Goal: Task Accomplishment & Management: Complete application form

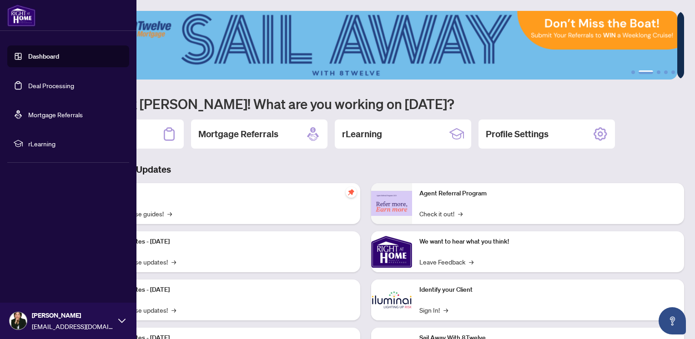
click at [53, 57] on link "Dashboard" at bounding box center [43, 56] width 31 height 8
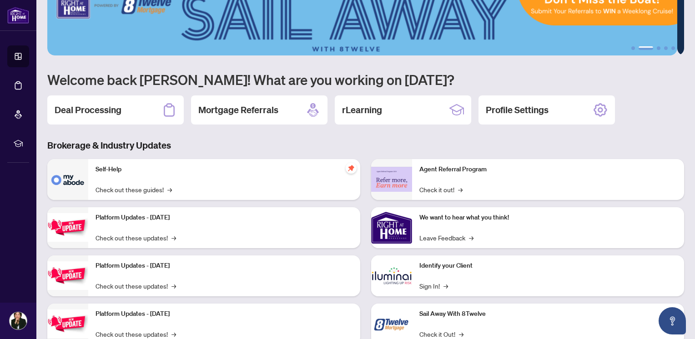
scroll to position [45, 0]
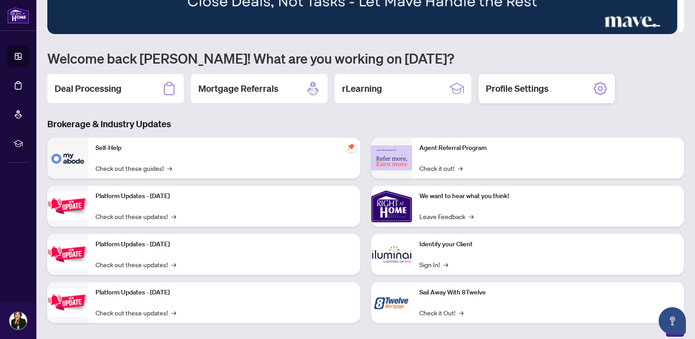
click at [530, 88] on h2 "Profile Settings" at bounding box center [517, 88] width 63 height 13
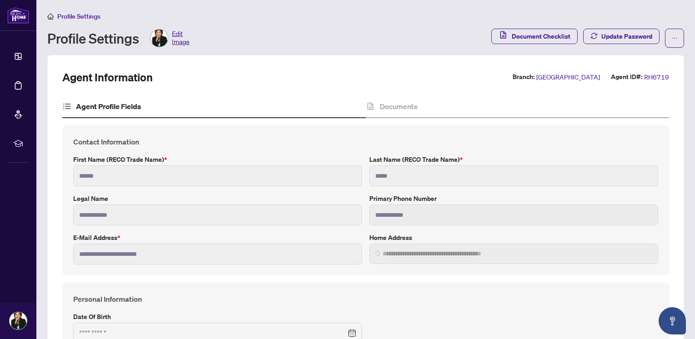
type input "**********"
type input "****"
type input "**********"
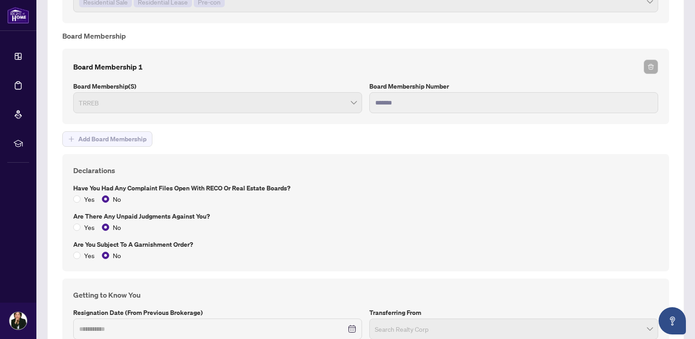
scroll to position [1223, 0]
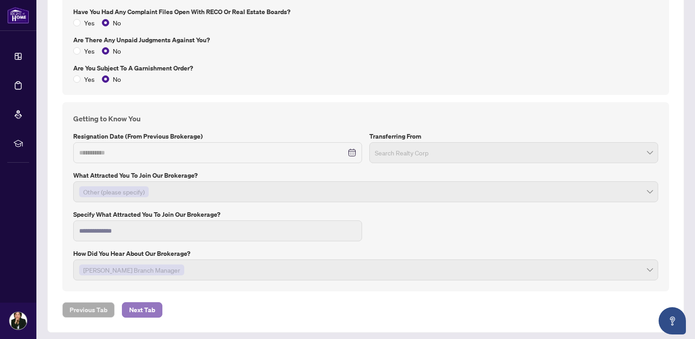
click at [151, 308] on span "Next Tab" at bounding box center [142, 310] width 26 height 15
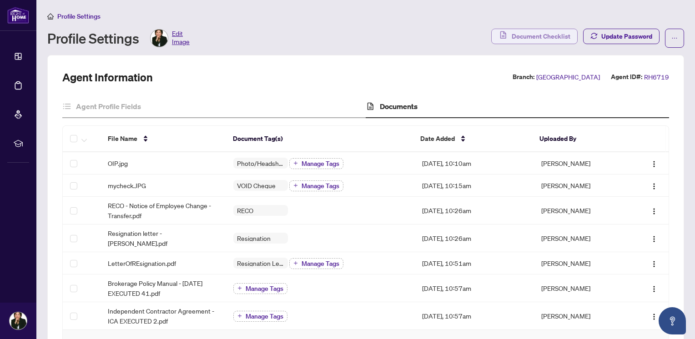
click at [537, 35] on span "Document Checklist" at bounding box center [541, 36] width 59 height 15
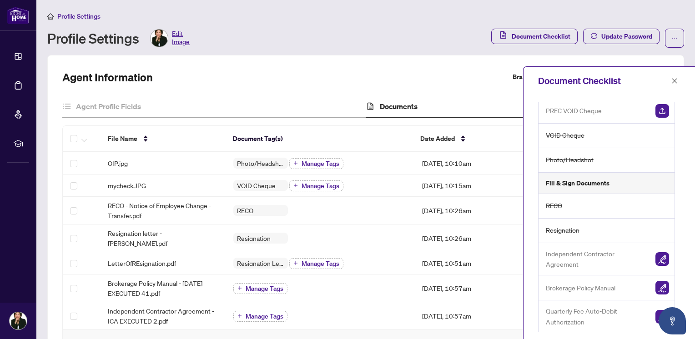
scroll to position [124, 0]
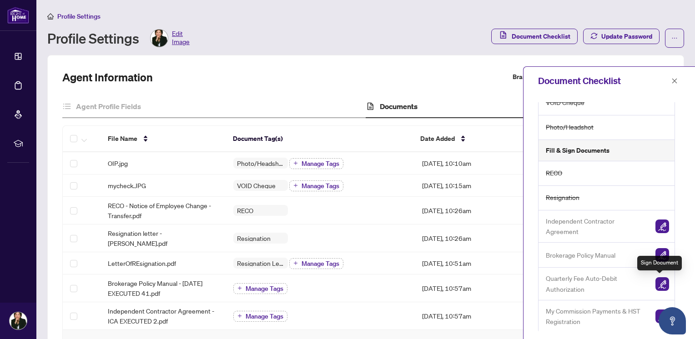
click at [657, 283] on img "button" at bounding box center [663, 285] width 14 height 14
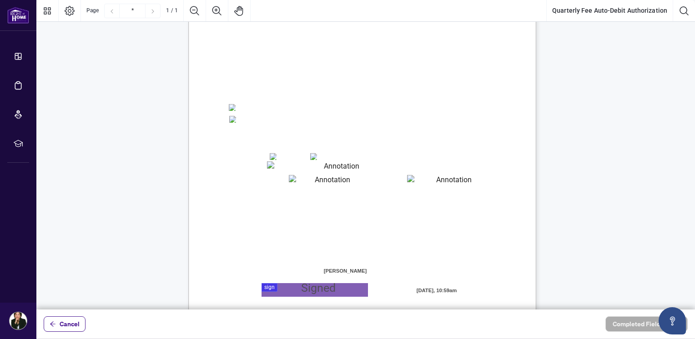
scroll to position [180, 0]
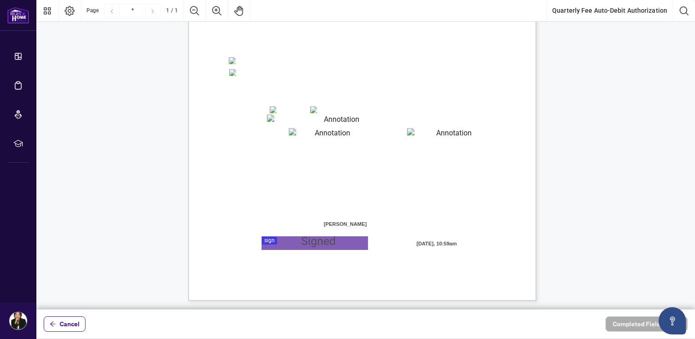
click at [316, 110] on span "☐" at bounding box center [314, 110] width 5 height 8
click at [280, 119] on textarea "01JYSTDXKMM2RH879KP3KYMEH1" at bounding box center [338, 121] width 142 height 12
click at [281, 117] on textarea "01JYSTDXKMM2RH879KP3KYMEH1" at bounding box center [338, 121] width 142 height 12
click at [278, 117] on textarea "01JYSTDXKMM2RH879KP3KYMEH1" at bounding box center [338, 121] width 142 height 12
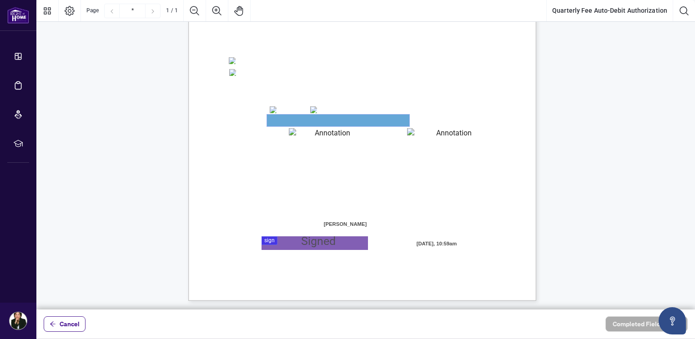
click at [278, 117] on textarea "01JYSTDXKMM2RH879KP3KYMEH1" at bounding box center [338, 121] width 142 height 12
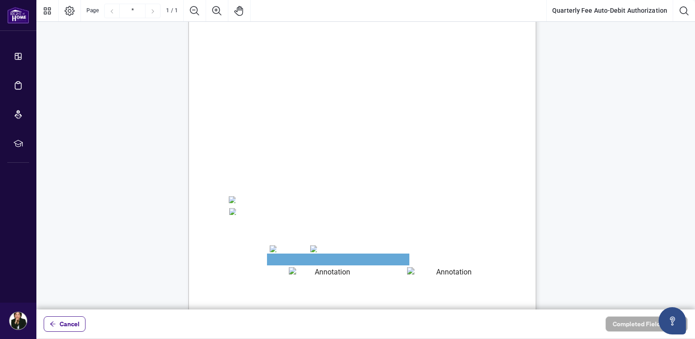
scroll to position [136, 0]
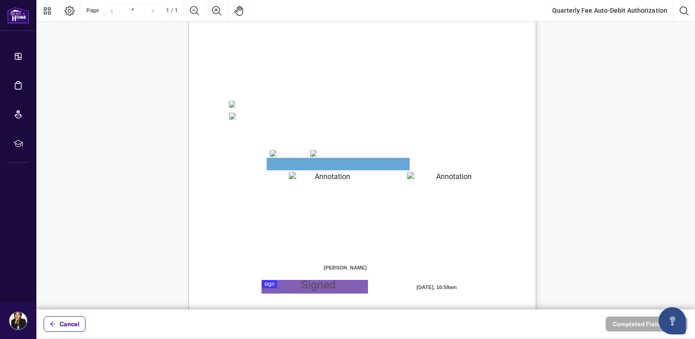
click at [295, 162] on textarea "01JYSTDXKMM2RH879KP3KYMEH1" at bounding box center [338, 164] width 142 height 12
click at [310, 179] on textarea "01JYSTE5H4CSE0FAK39HWZJ8NF" at bounding box center [329, 178] width 80 height 12
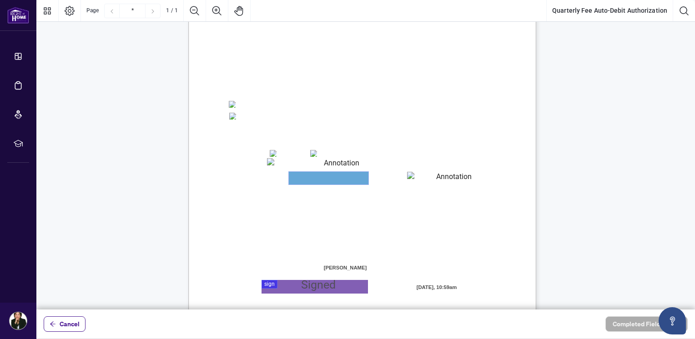
click at [310, 179] on textarea "01JYSTE5H4CSE0FAK39HWZJ8NF" at bounding box center [329, 178] width 80 height 13
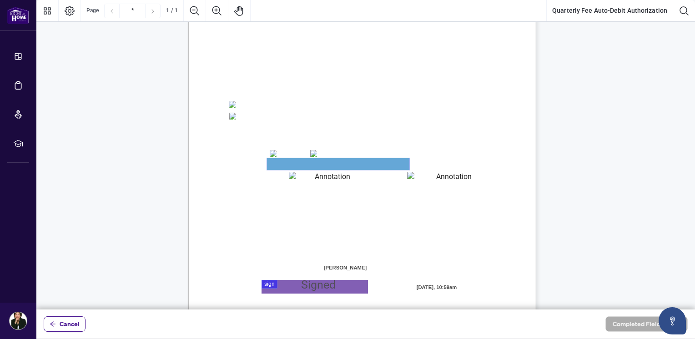
click at [313, 160] on textarea "01JYSTDXKMM2RH879KP3KYMEH1" at bounding box center [338, 164] width 142 height 12
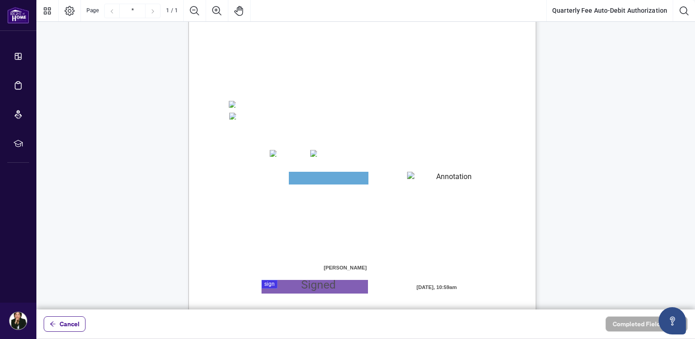
drag, startPoint x: 309, startPoint y: 174, endPoint x: 311, endPoint y: 168, distance: 5.9
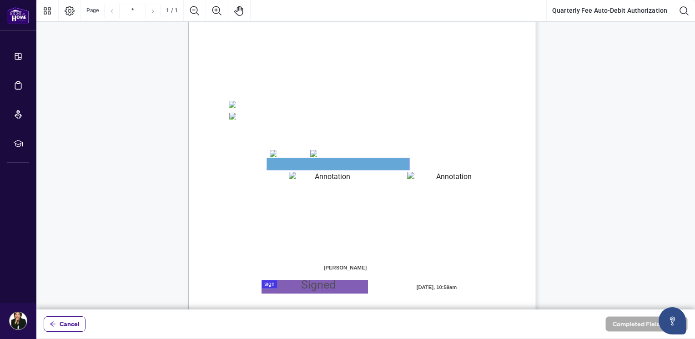
click at [311, 168] on textarea "01JYSTDXKMM2RH879KP3KYMEH1" at bounding box center [338, 164] width 142 height 12
click at [318, 159] on textarea "01JYSTDXKMM2RH879KP3KYMEH1" at bounding box center [338, 164] width 142 height 12
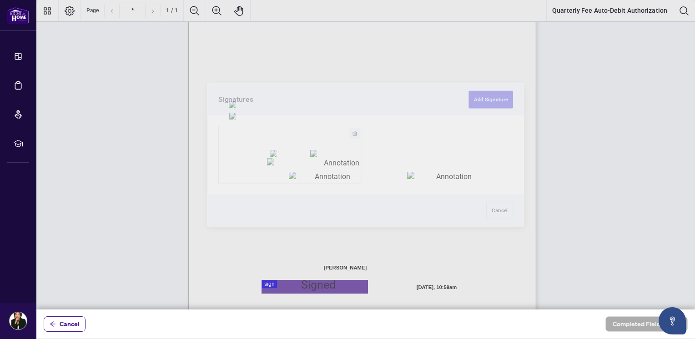
click at [303, 281] on div at bounding box center [365, 155] width 659 height 310
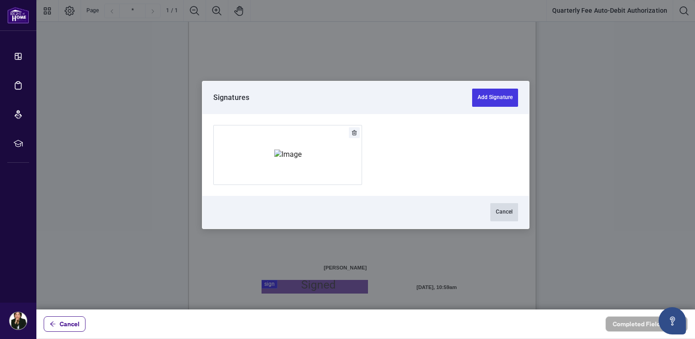
click at [512, 210] on button "Cancel" at bounding box center [504, 212] width 28 height 18
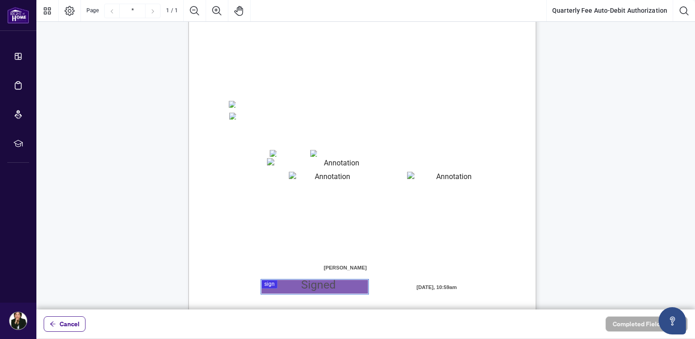
click at [273, 163] on textarea "01JYSTDXKMM2RH879KP3KYMEH1" at bounding box center [338, 164] width 142 height 12
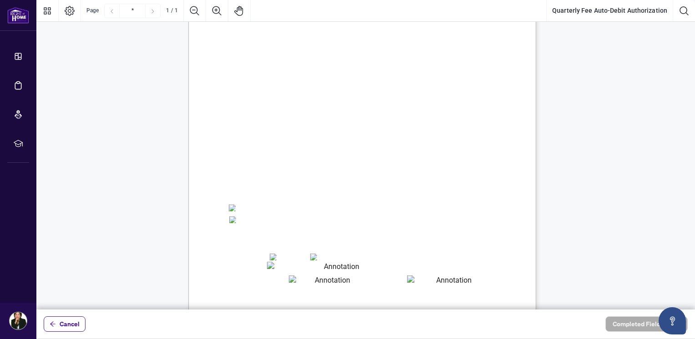
scroll to position [45, 0]
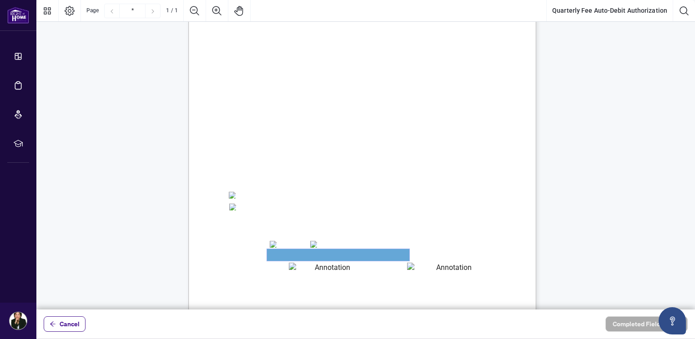
click at [296, 258] on textarea "01JYSTDXKMM2RH879KP3KYMEH1" at bounding box center [338, 255] width 142 height 12
click at [298, 256] on textarea "01JYSTDXKMM2RH879KP3KYMEH1" at bounding box center [338, 255] width 142 height 12
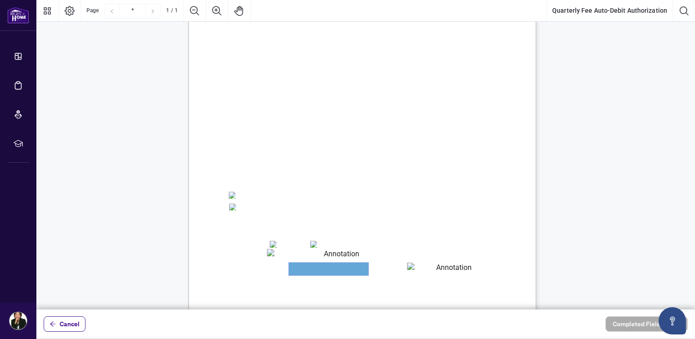
click at [313, 272] on textarea "01JYSTE5H4CSE0FAK39HWZJ8NF" at bounding box center [329, 269] width 80 height 13
click at [302, 252] on textarea "01JYSTDXKMM2RH879KP3KYMEH1" at bounding box center [338, 255] width 142 height 12
click at [307, 270] on textarea "01JYSTE5H4CSE0FAK39HWZJ8NF" at bounding box center [329, 269] width 80 height 13
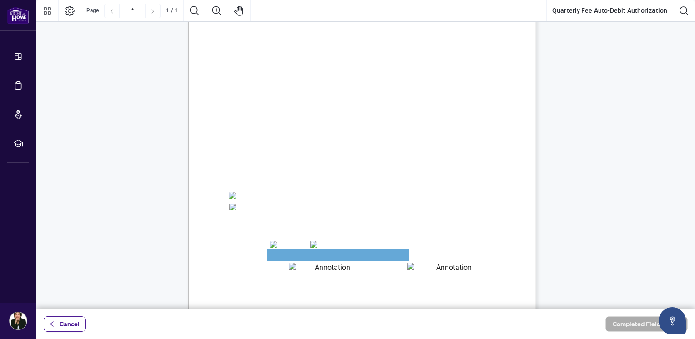
drag, startPoint x: 306, startPoint y: 252, endPoint x: 306, endPoint y: 267, distance: 15.0
click at [306, 252] on textarea "01JYSTDXKMM2RH879KP3KYMEH1" at bounding box center [338, 255] width 142 height 12
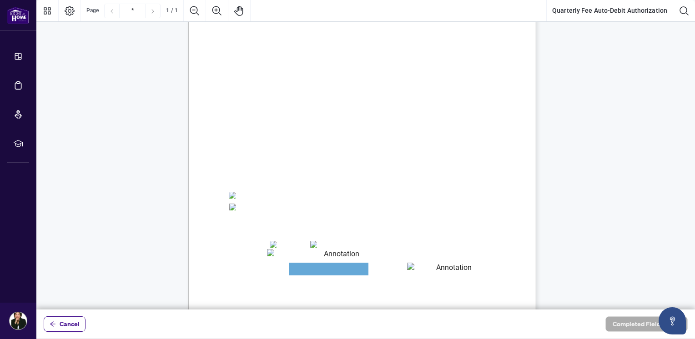
drag, startPoint x: 306, startPoint y: 267, endPoint x: 305, endPoint y: 261, distance: 6.0
click at [306, 268] on textarea "01JYSTE5H4CSE0FAK39HWZJ8NF" at bounding box center [329, 269] width 80 height 13
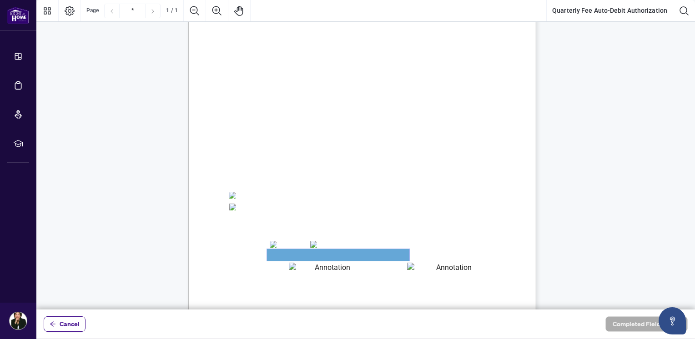
click at [304, 256] on textarea "01JYSTDXKMM2RH879KP3KYMEH1" at bounding box center [338, 255] width 142 height 12
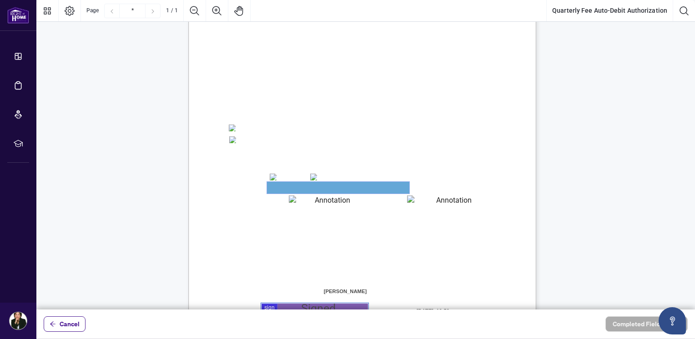
scroll to position [136, 0]
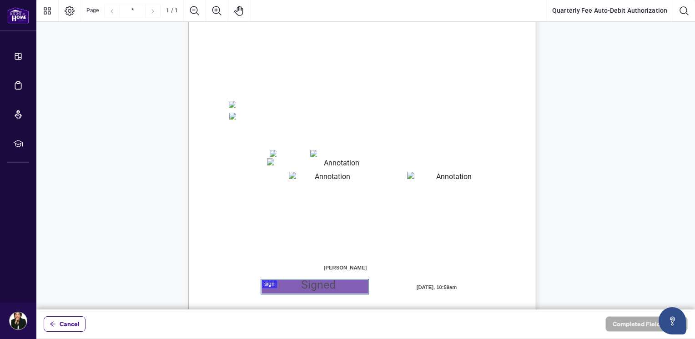
click at [291, 163] on textarea "01JYSTDXKMM2RH879KP3KYMEH1" at bounding box center [338, 164] width 142 height 12
click at [313, 166] on textarea "01JYSTDXKMM2RH879KP3KYMEH1" at bounding box center [338, 164] width 142 height 12
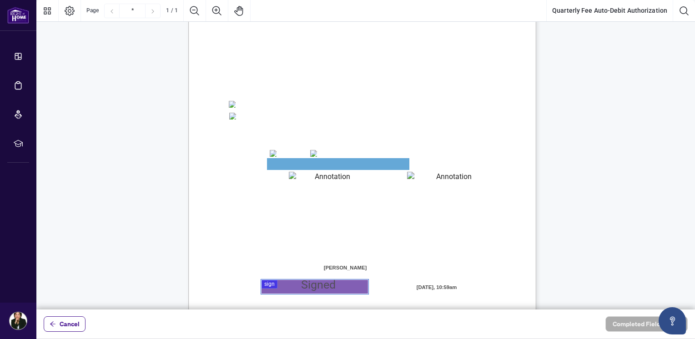
scroll to position [180, 0]
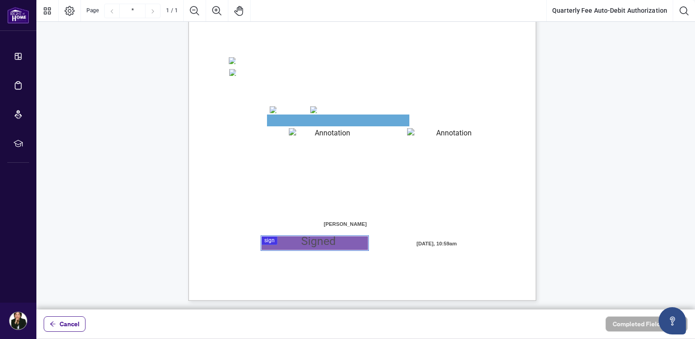
click at [313, 244] on div at bounding box center [365, 155] width 659 height 310
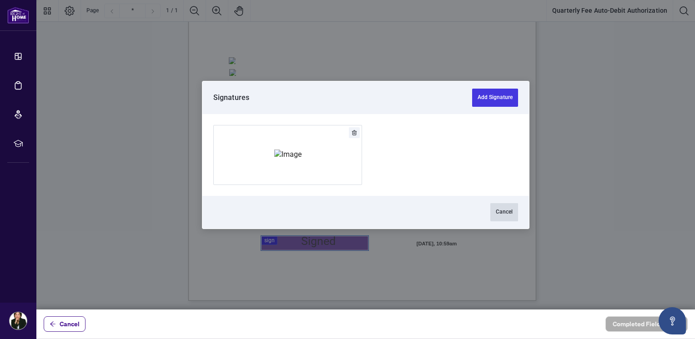
click at [502, 213] on button "Cancel" at bounding box center [504, 212] width 28 height 18
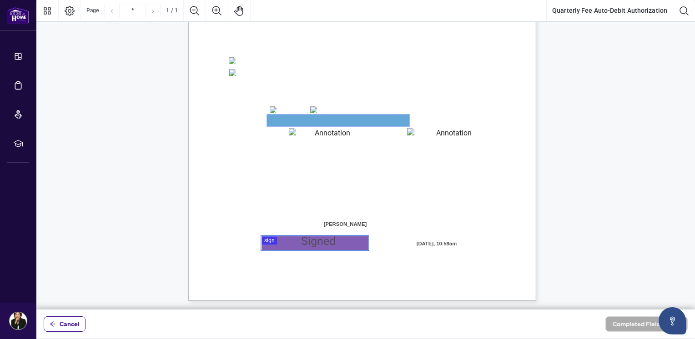
click at [333, 120] on textarea "01JYSTDXKMM2RH879KP3KYMEH1" at bounding box center [338, 121] width 142 height 12
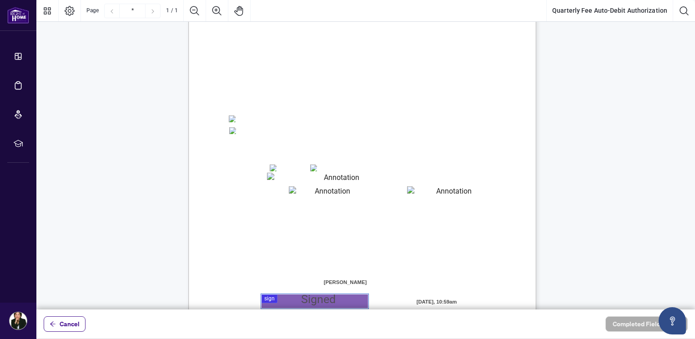
scroll to position [136, 0]
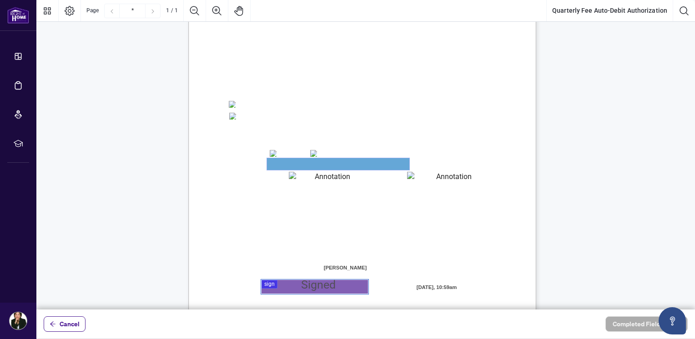
click at [285, 163] on textarea "01JYSTDXKMM2RH879KP3KYMEH1" at bounding box center [338, 164] width 142 height 12
click at [323, 179] on textarea "01JYSTE5H4CSE0FAK39HWZJ8NF" at bounding box center [329, 178] width 80 height 12
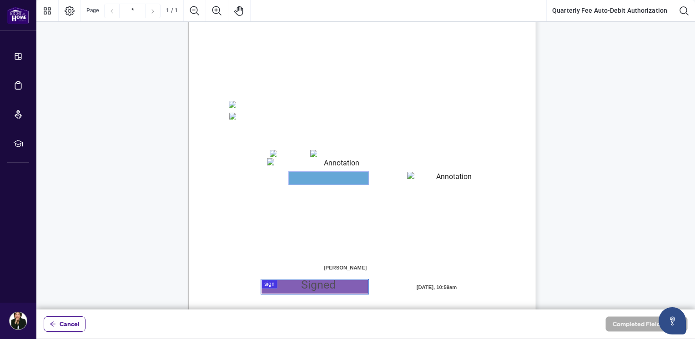
click at [322, 178] on textarea "01JYSTE5H4CSE0FAK39HWZJ8NF" at bounding box center [329, 178] width 80 height 13
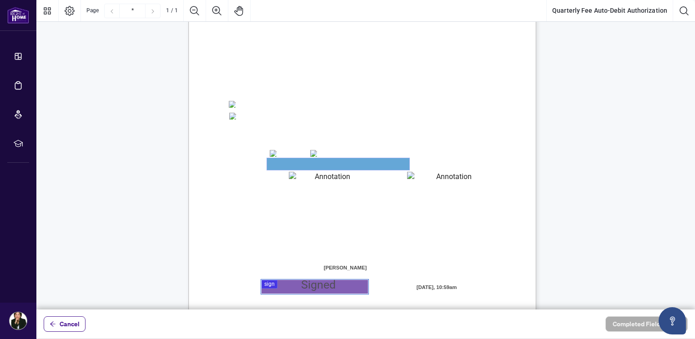
click at [308, 163] on textarea "01JYSTDXKMM2RH879KP3KYMEH1" at bounding box center [338, 164] width 142 height 12
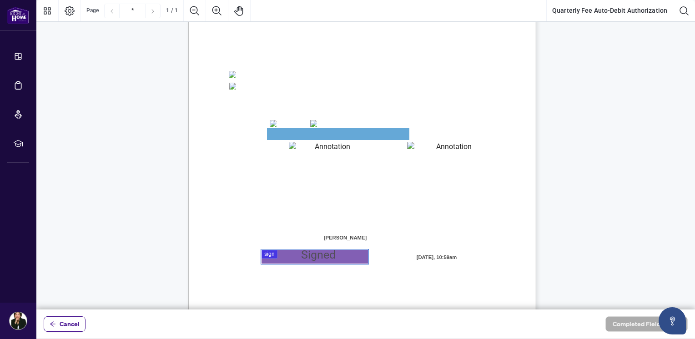
scroll to position [180, 0]
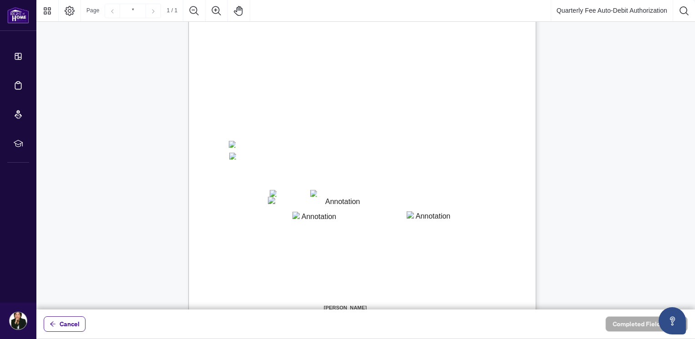
scroll to position [136, 0]
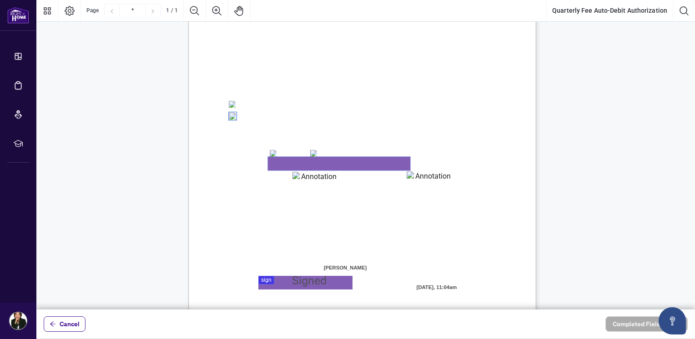
click at [298, 163] on textarea "01K2HZA8371Y6PWPENGEQJB2JZ" at bounding box center [339, 164] width 142 height 14
type textarea "**********"
click at [319, 182] on textarea "01K2HZADVXVTDNQ81BXZF955TV" at bounding box center [315, 179] width 45 height 14
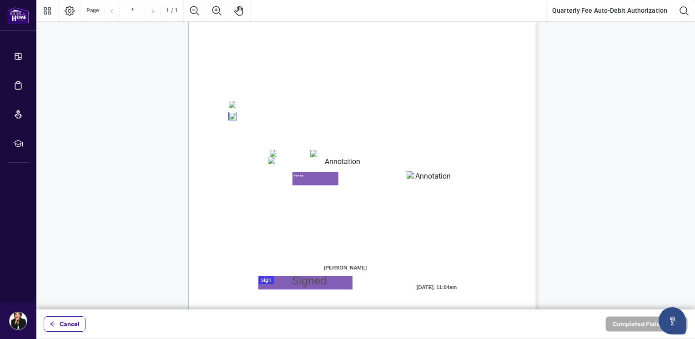
type textarea "*****"
click at [419, 180] on textarea "01K2HZAGS4X69BKYP9W1J1XM8C" at bounding box center [429, 179] width 45 height 14
type textarea "***"
click at [300, 284] on div at bounding box center [365, 155] width 659 height 310
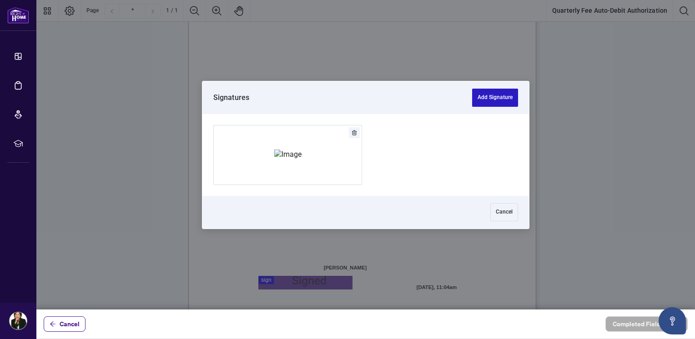
click at [488, 97] on button "Add Signature" at bounding box center [495, 98] width 46 height 18
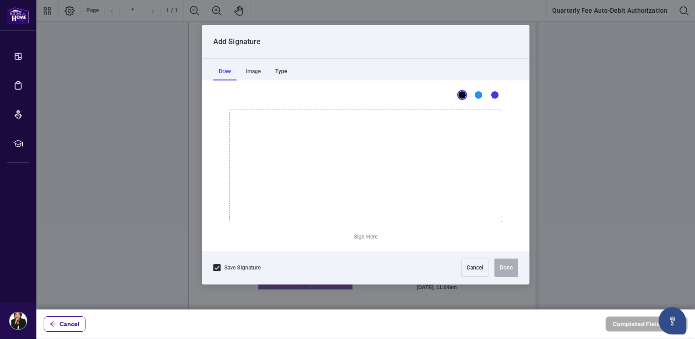
click at [285, 70] on div "Type" at bounding box center [281, 71] width 23 height 18
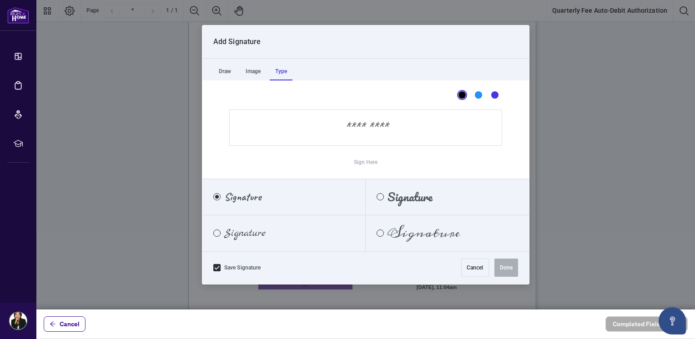
click at [429, 233] on span "Signature" at bounding box center [424, 233] width 73 height 10
click at [431, 130] on input "Sign Here" at bounding box center [365, 128] width 273 height 36
click at [348, 126] on input "Sign Here" at bounding box center [365, 128] width 273 height 36
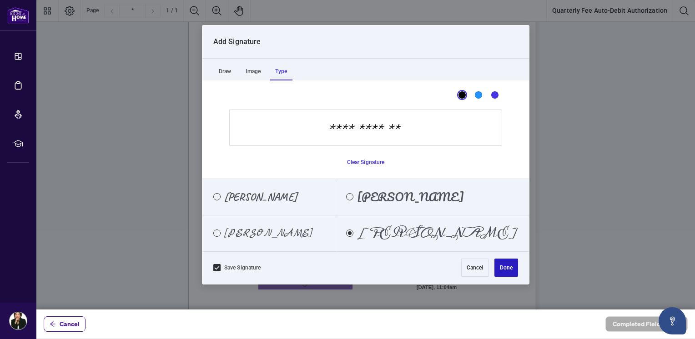
type input "**********"
click at [506, 267] on button "Done" at bounding box center [507, 268] width 24 height 18
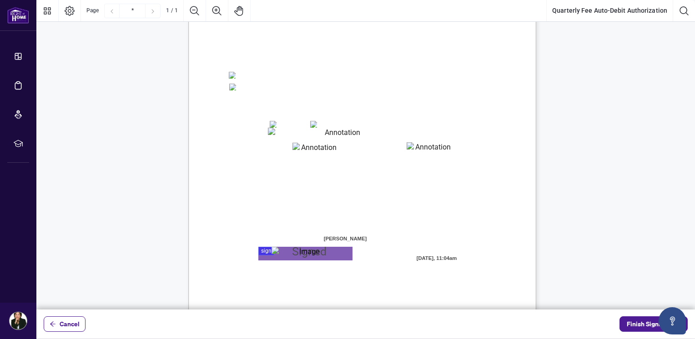
scroll to position [180, 0]
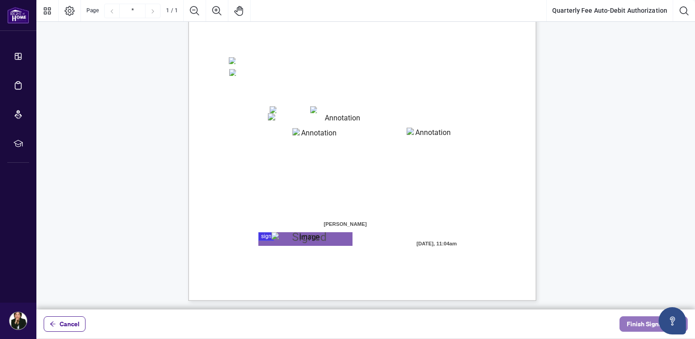
click at [643, 325] on span "Finish Signing" at bounding box center [647, 324] width 41 height 15
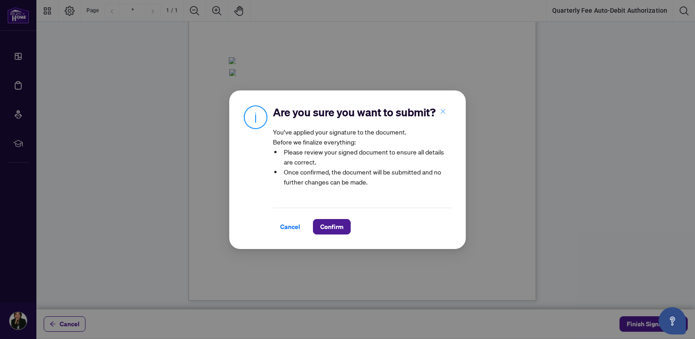
click at [442, 113] on icon "close" at bounding box center [443, 111] width 6 height 6
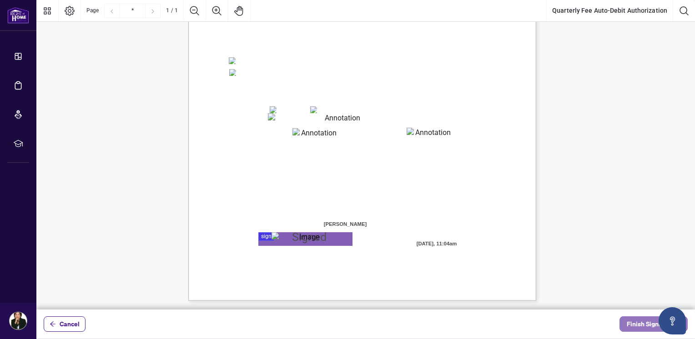
click at [636, 322] on span "Finish Signing" at bounding box center [647, 324] width 41 height 15
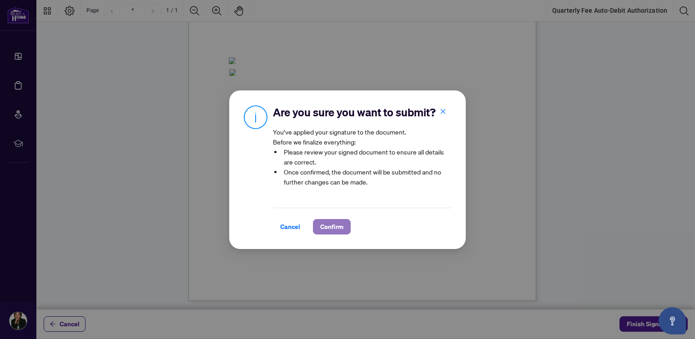
click at [325, 225] on span "Confirm" at bounding box center [331, 227] width 23 height 15
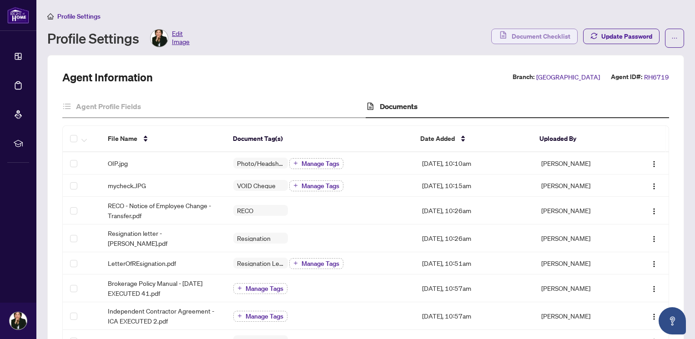
click at [528, 32] on span "Document Checklist" at bounding box center [541, 36] width 59 height 15
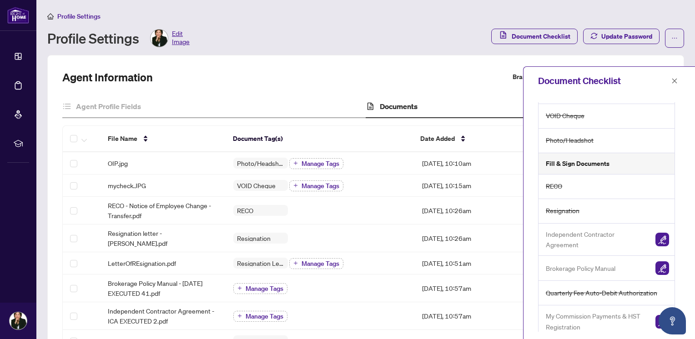
scroll to position [116, 0]
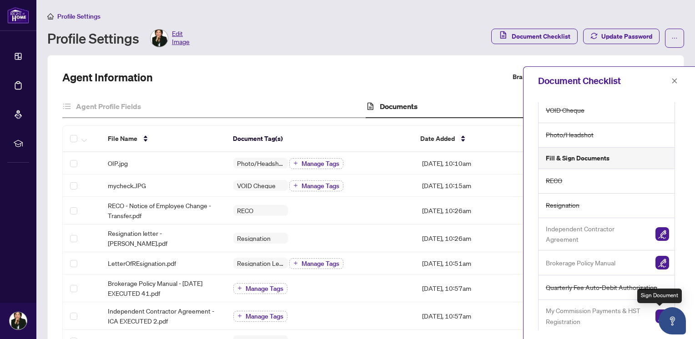
click at [656, 316] on img "button" at bounding box center [663, 317] width 14 height 14
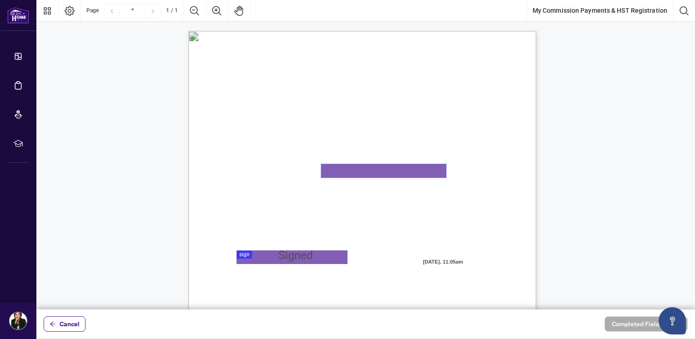
click at [365, 171] on textarea "01K2HZBB72BX1EGYHX2C5WA7R2" at bounding box center [383, 171] width 125 height 14
type textarea "**********"
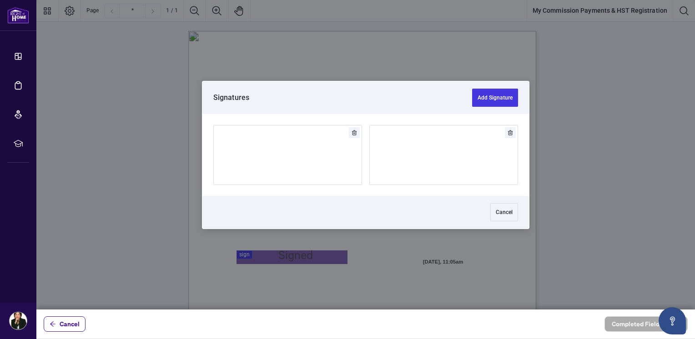
click at [302, 256] on div at bounding box center [365, 155] width 659 height 310
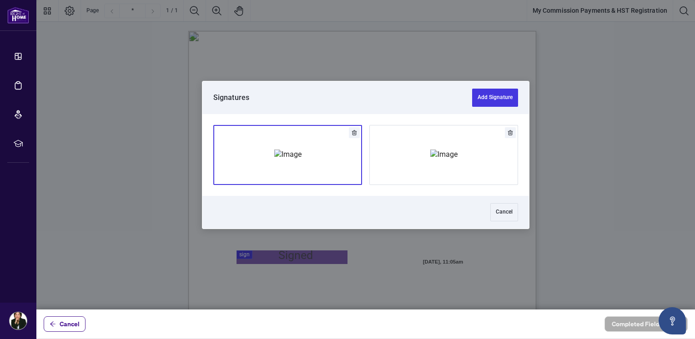
click at [302, 160] on img "Add Signature" at bounding box center [287, 155] width 27 height 10
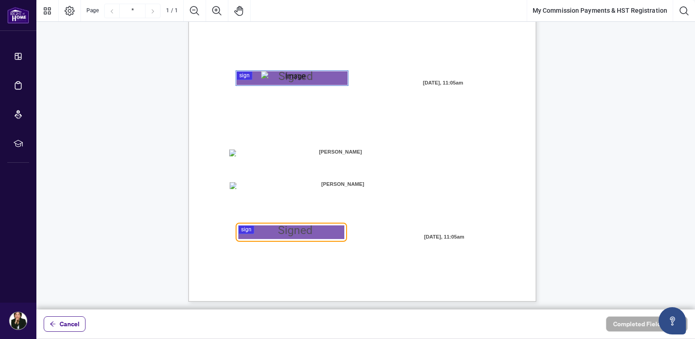
scroll to position [180, 0]
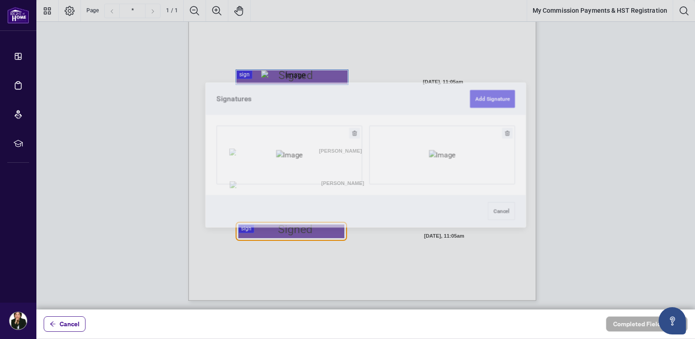
click at [283, 228] on div at bounding box center [365, 155] width 659 height 310
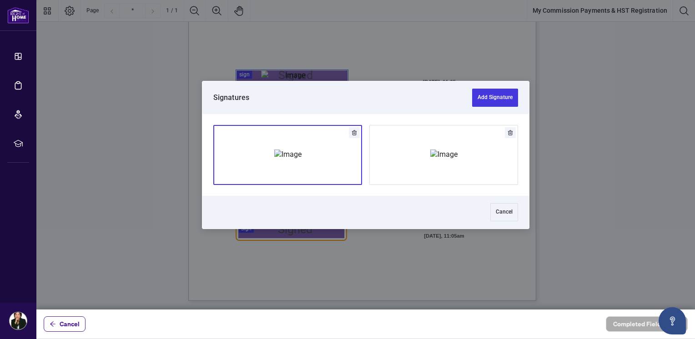
click at [296, 155] on img "Add Signature" at bounding box center [287, 155] width 27 height 10
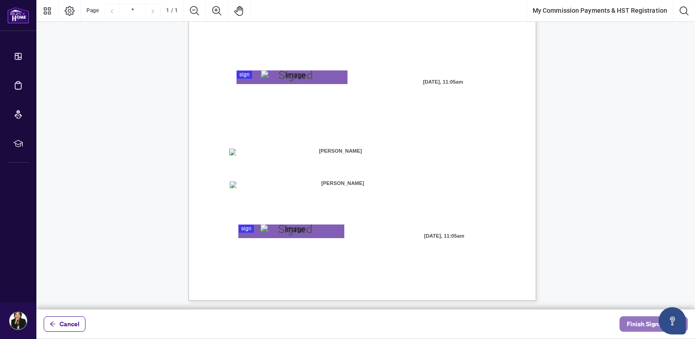
click at [638, 326] on span "Finish Signing" at bounding box center [647, 324] width 41 height 15
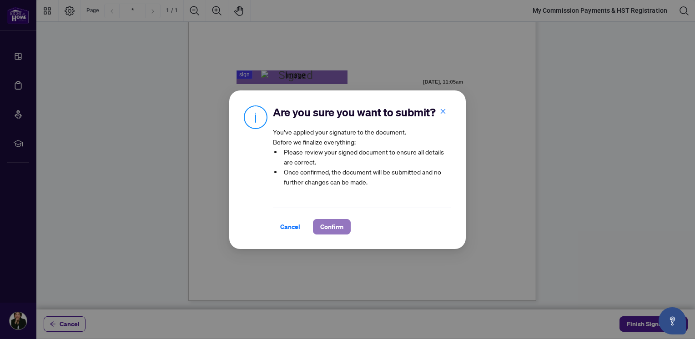
click at [337, 227] on span "Confirm" at bounding box center [331, 227] width 23 height 15
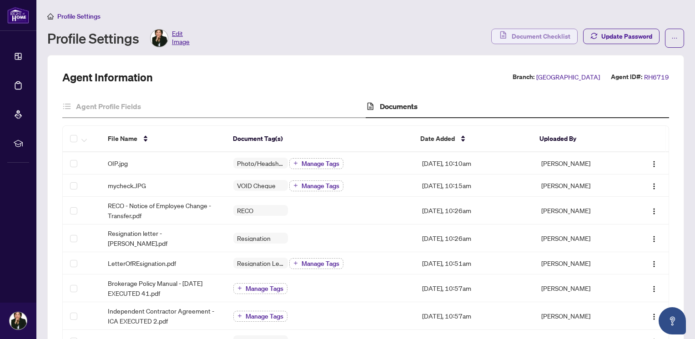
click at [516, 31] on span "Document Checklist" at bounding box center [541, 36] width 59 height 15
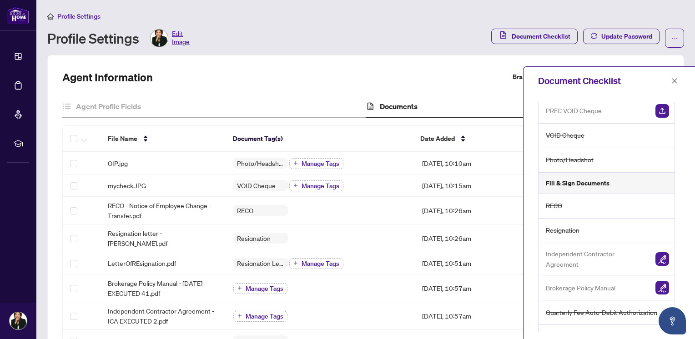
scroll to position [116, 0]
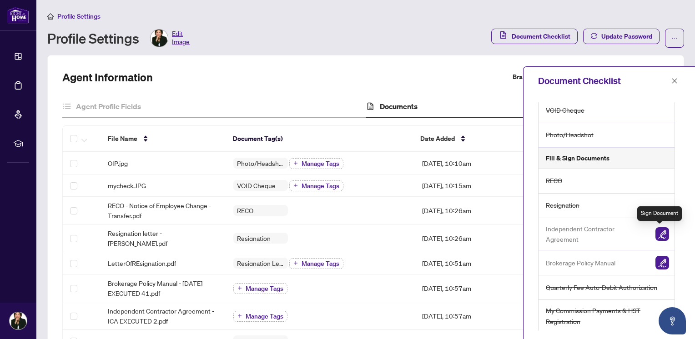
click at [656, 233] on img "button" at bounding box center [663, 234] width 14 height 14
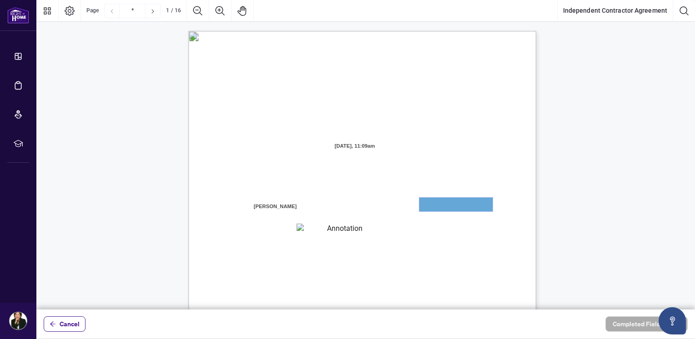
click at [439, 203] on textarea "01JYGZAKFHWMPY1N8C3Z46THAB" at bounding box center [455, 205] width 73 height 14
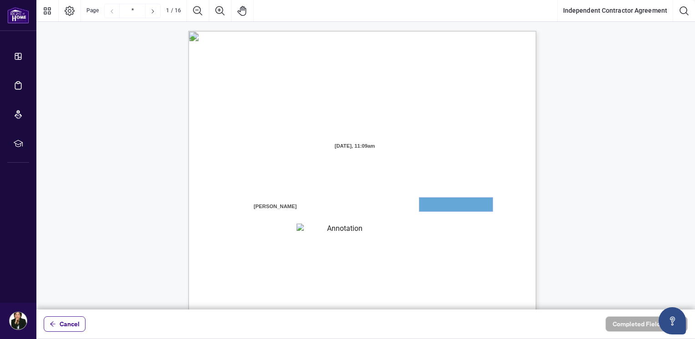
click at [439, 203] on textarea "01JYGZAKFHWMPY1N8C3Z46THAB" at bounding box center [455, 205] width 73 height 14
click at [330, 229] on textarea "01JYGZAQMTWRDFJQJ4WJ0G3B21" at bounding box center [341, 229] width 89 height 11
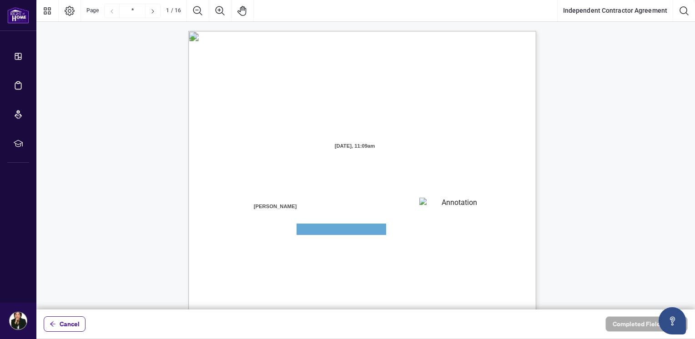
click at [449, 203] on textarea "01JYGZAKFHWMPY1N8C3Z46THAB" at bounding box center [455, 205] width 73 height 14
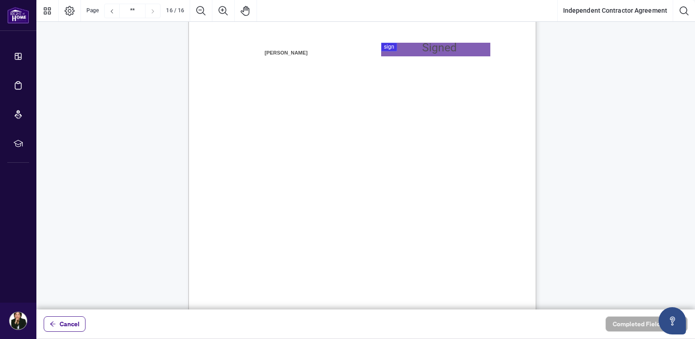
scroll to position [7107, 0]
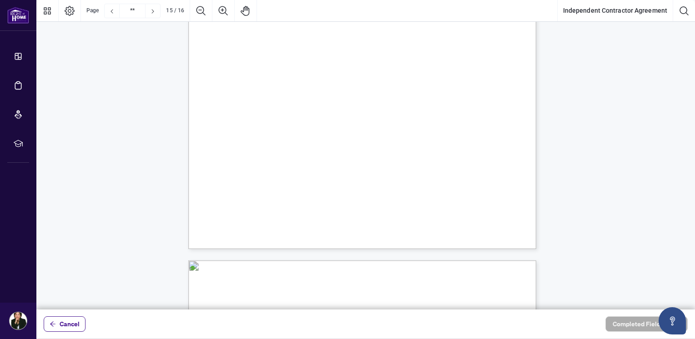
type input "**"
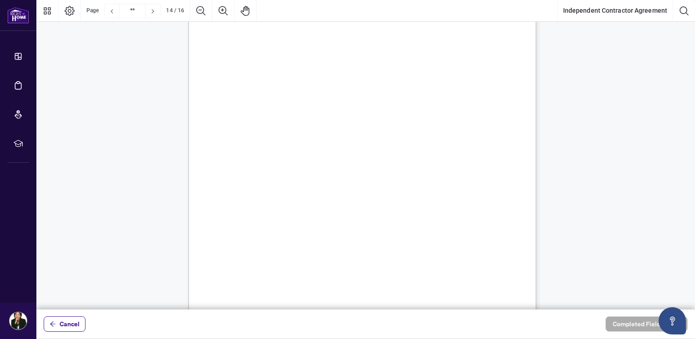
scroll to position [6015, 0]
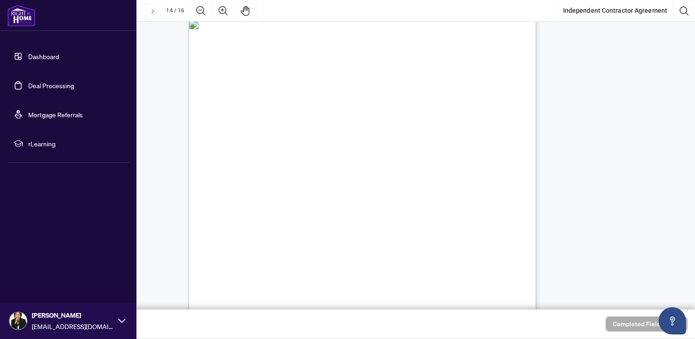
drag, startPoint x: 43, startPoint y: 54, endPoint x: 55, endPoint y: 54, distance: 11.8
click at [43, 54] on link "Dashboard" at bounding box center [43, 56] width 31 height 8
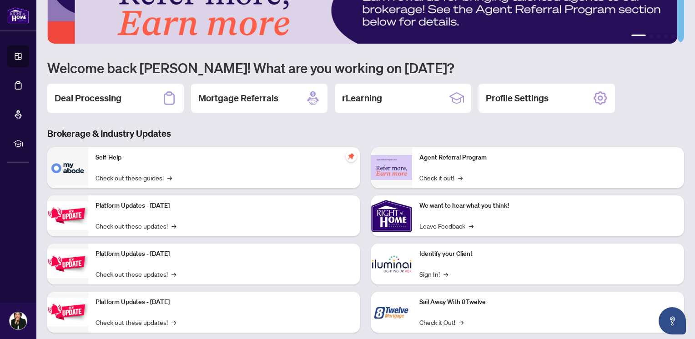
scroll to position [53, 0]
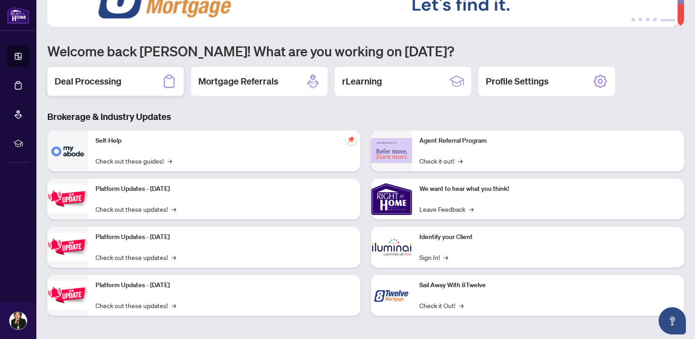
click at [104, 75] on h2 "Deal Processing" at bounding box center [88, 81] width 67 height 13
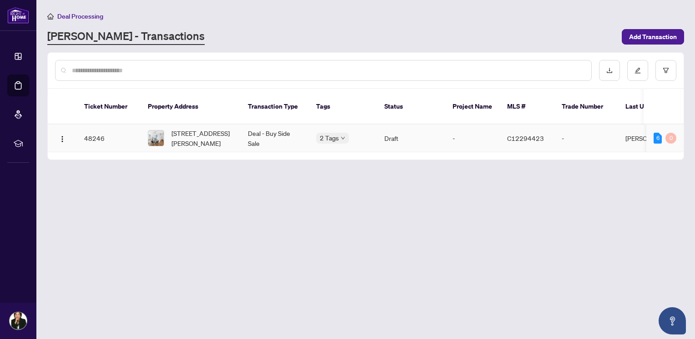
click at [86, 126] on td "48246" at bounding box center [109, 139] width 64 height 28
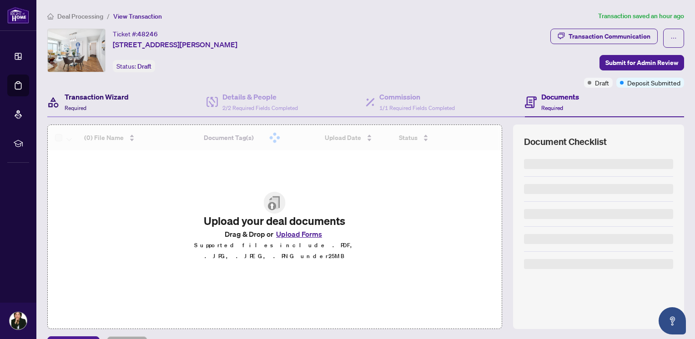
click at [94, 97] on h4 "Transaction Wizard" at bounding box center [97, 96] width 64 height 11
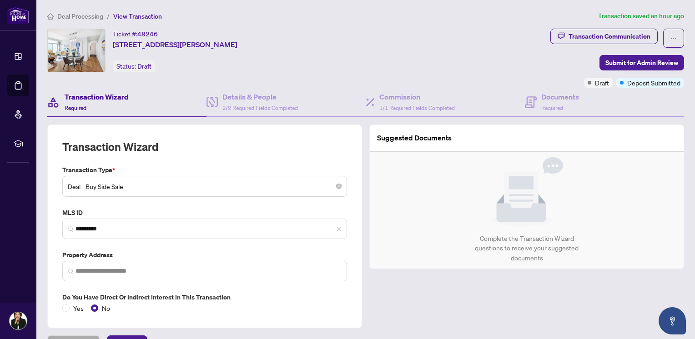
type input "**********"
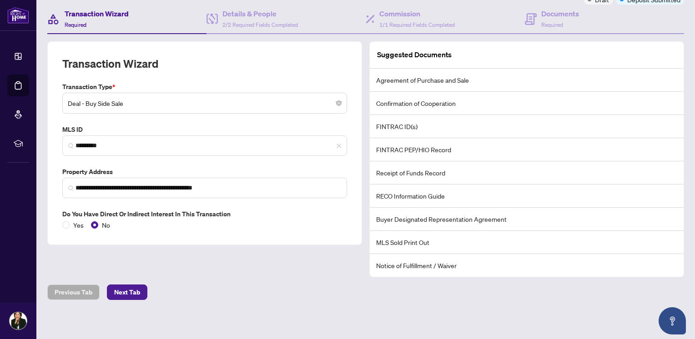
scroll to position [84, 0]
click at [130, 285] on span "Next Tab" at bounding box center [127, 292] width 26 height 15
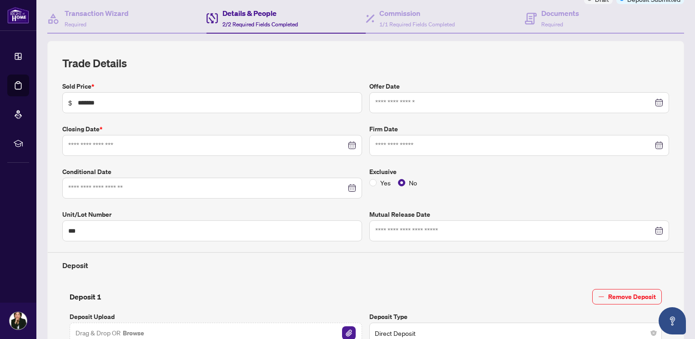
type input "**********"
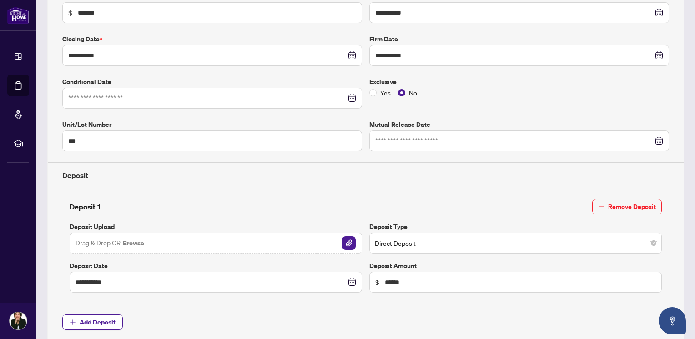
scroll to position [175, 0]
click at [348, 237] on img "button" at bounding box center [349, 243] width 14 height 14
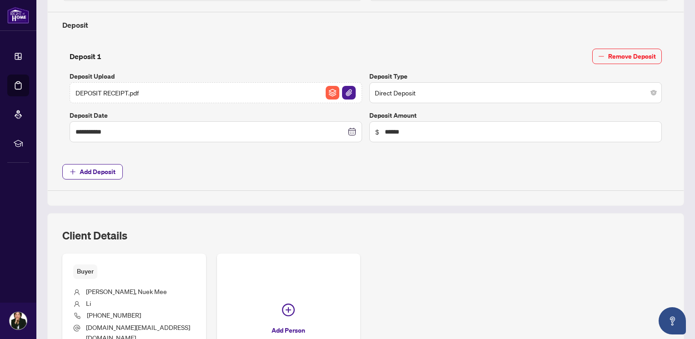
scroll to position [402, 0]
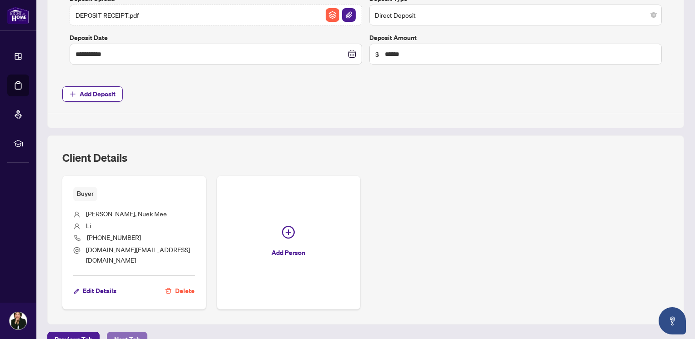
click at [126, 333] on span "Next Tab" at bounding box center [127, 340] width 26 height 15
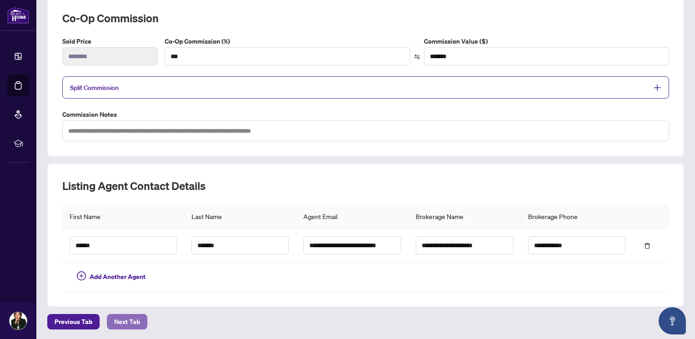
scroll to position [158, 0]
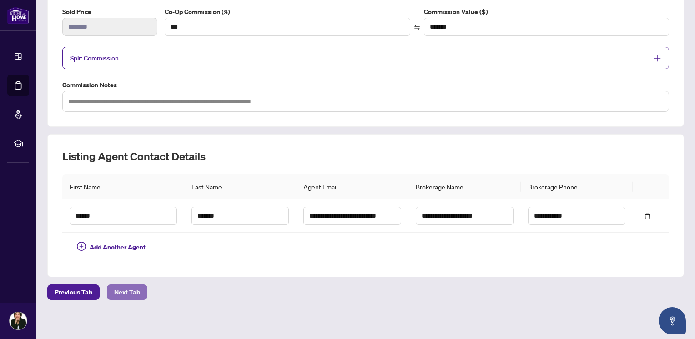
click at [131, 293] on span "Next Tab" at bounding box center [127, 292] width 26 height 15
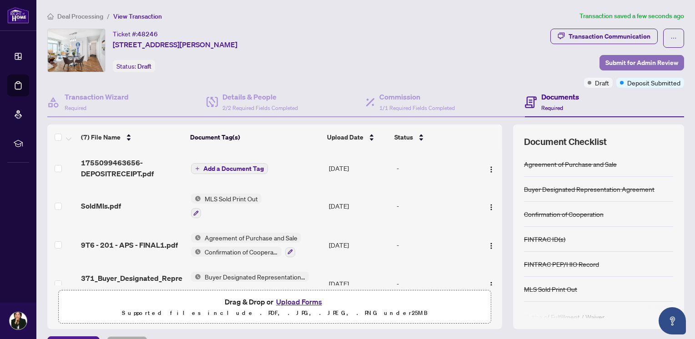
click at [631, 61] on span "Submit for Admin Review" at bounding box center [642, 63] width 73 height 15
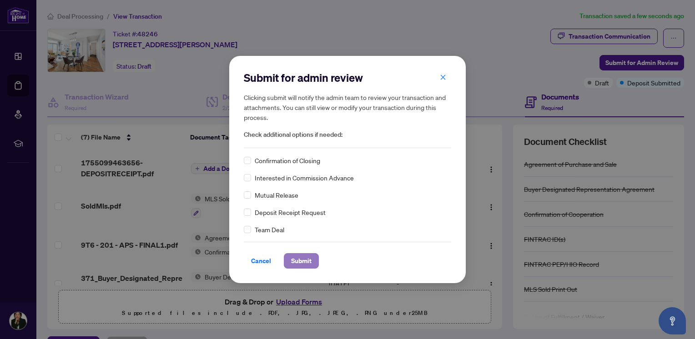
click at [298, 263] on span "Submit" at bounding box center [301, 261] width 20 height 15
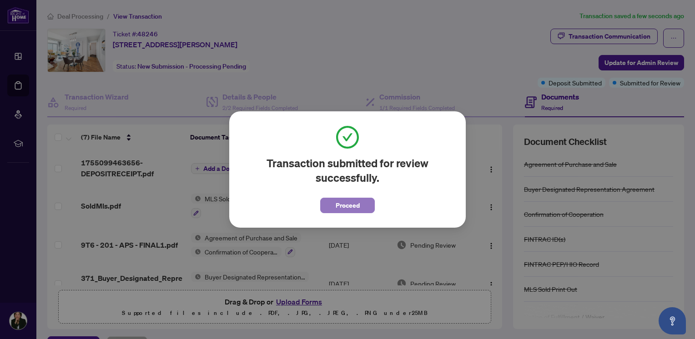
click at [345, 206] on span "Proceed" at bounding box center [348, 205] width 24 height 15
